Goal: Task Accomplishment & Management: Use online tool/utility

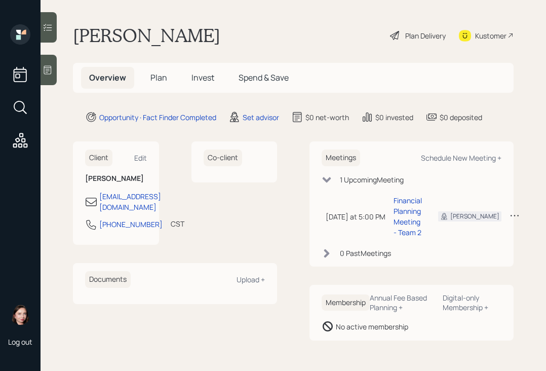
click at [44, 87] on main "[PERSON_NAME] Plan Delivery Kustomer Overview Plan Invest Spend & Save Opportun…" at bounding box center [294, 185] width 506 height 371
click at [47, 74] on icon at bounding box center [48, 70] width 10 height 10
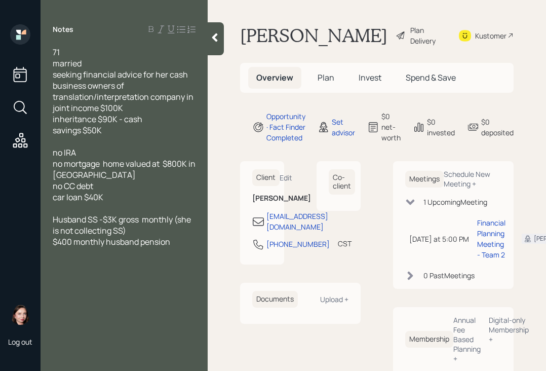
click at [209, 43] on div at bounding box center [216, 38] width 16 height 33
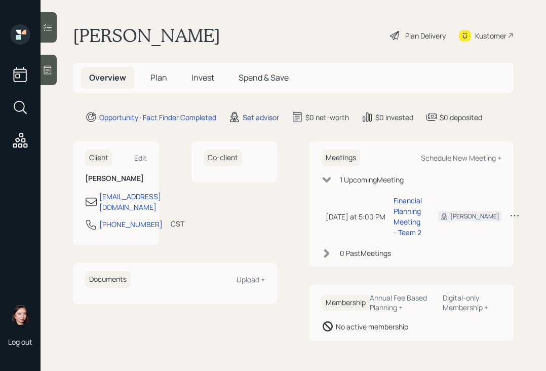
click at [257, 115] on div "Set advisor" at bounding box center [261, 117] width 36 height 11
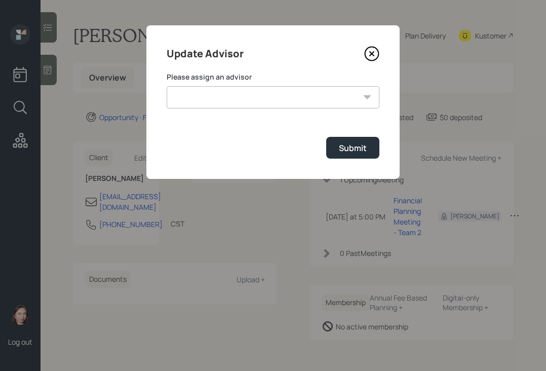
click at [295, 94] on select "Jonah Coleman Tyler End James DiStasi Treva Nostdahl Eric Schwartz Aleksandra S…" at bounding box center [273, 97] width 213 height 22
select select "b1d8ea90-abcc-42aa-86cc-4f33a132aacc"
click at [167, 86] on select "Jonah Coleman Tyler End James DiStasi Treva Nostdahl Eric Schwartz Aleksandra S…" at bounding box center [273, 97] width 213 height 22
click at [334, 157] on button "Submit" at bounding box center [352, 148] width 53 height 22
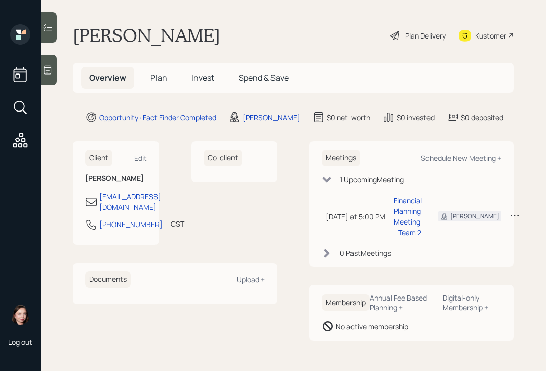
click at [406, 35] on div "Plan Delivery" at bounding box center [425, 35] width 41 height 11
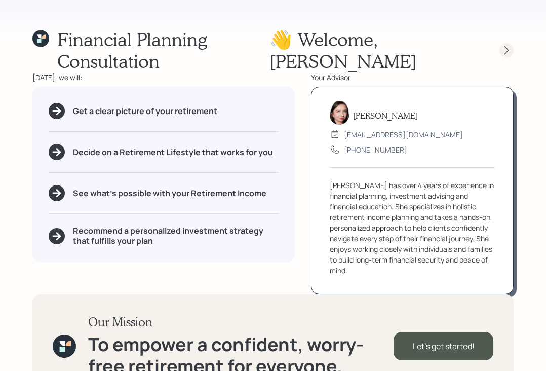
click at [508, 45] on icon at bounding box center [507, 50] width 10 height 10
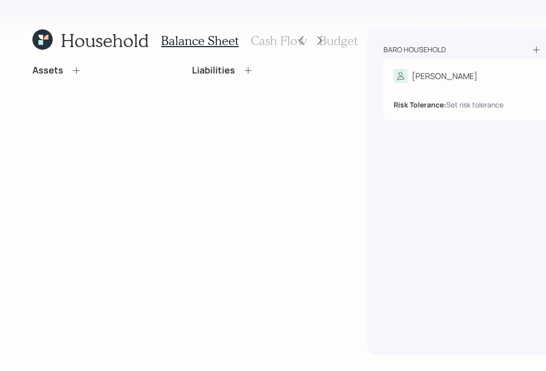
click at [275, 40] on h3 "Cash Flow" at bounding box center [279, 40] width 56 height 15
